Goal: Browse casually: Explore the website without a specific task or goal

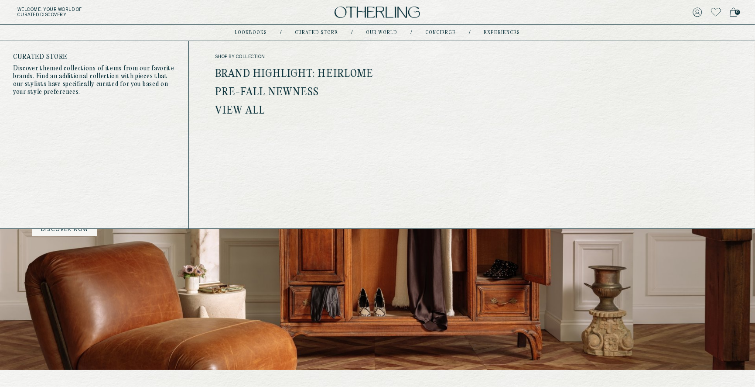
click at [288, 75] on link "Brand Highlight: Heirlome" at bounding box center [294, 74] width 159 height 11
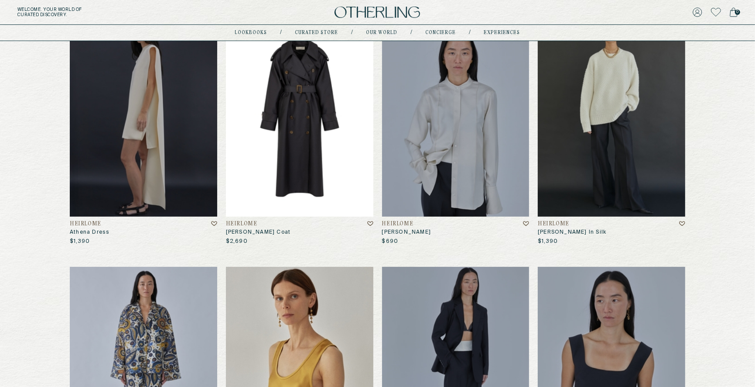
scroll to position [140, 0]
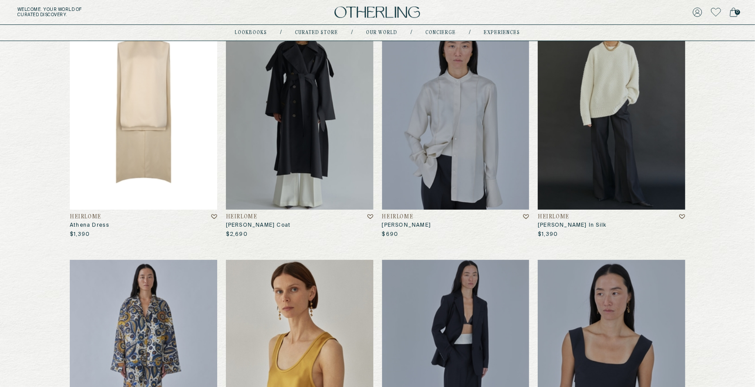
click at [150, 96] on img at bounding box center [143, 109] width 147 height 199
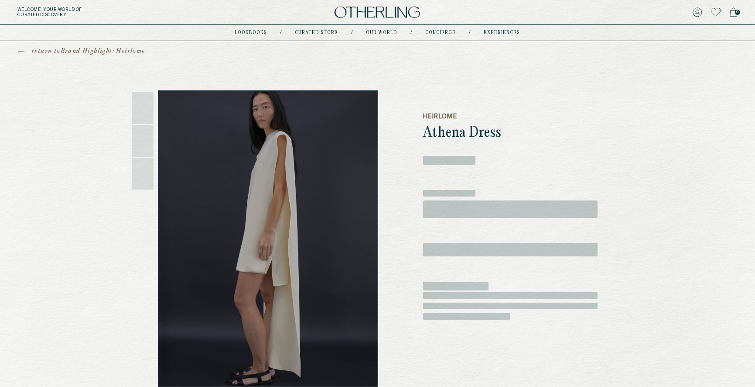
click at [450, 114] on h5 "Heirlome" at bounding box center [510, 116] width 175 height 9
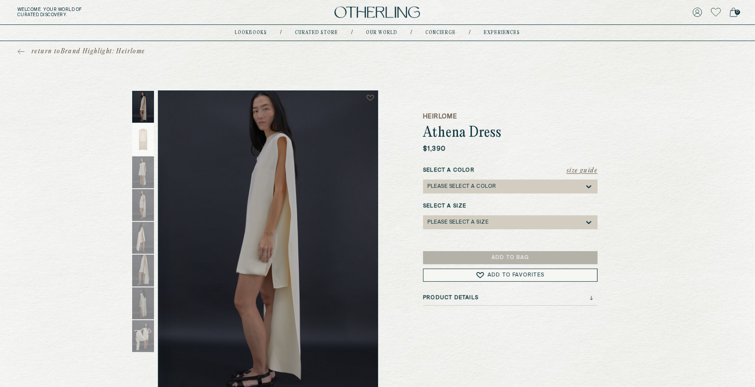
click at [339, 14] on img at bounding box center [378, 13] width 86 height 12
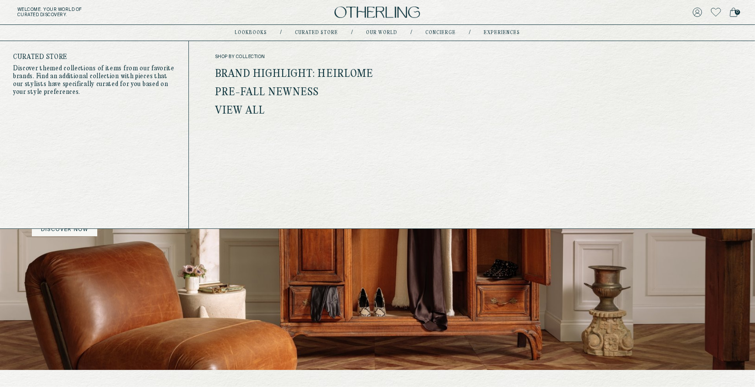
click at [244, 113] on link "View all" at bounding box center [240, 110] width 50 height 11
